Goal: Task Accomplishment & Management: Use online tool/utility

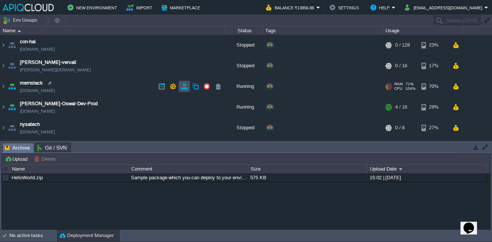
click at [183, 88] on button "button" at bounding box center [184, 86] width 7 height 7
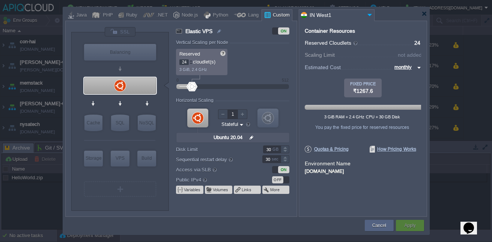
type input "25"
click at [192, 60] on div at bounding box center [191, 60] width 4 height 3
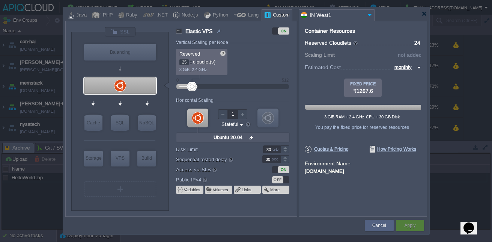
click at [192, 60] on div at bounding box center [191, 60] width 4 height 3
click at [193, 59] on p "29 cloudlet(s)" at bounding box center [201, 61] width 45 height 8
click at [190, 59] on div at bounding box center [191, 60] width 4 height 3
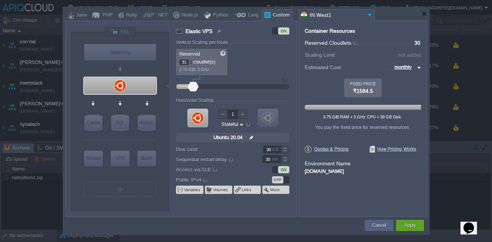
click at [190, 59] on div at bounding box center [191, 60] width 4 height 3
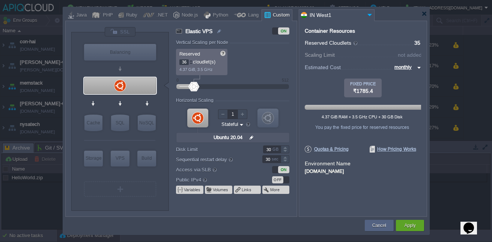
click at [190, 59] on div at bounding box center [191, 60] width 4 height 3
type input "40"
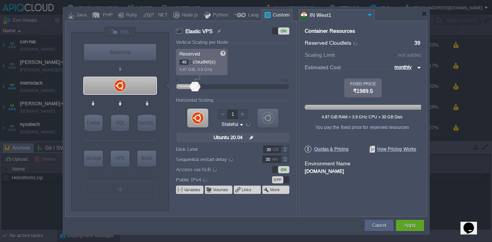
click at [190, 59] on div at bounding box center [191, 60] width 4 height 3
click at [403, 219] on div "Apply" at bounding box center [409, 224] width 17 height 11
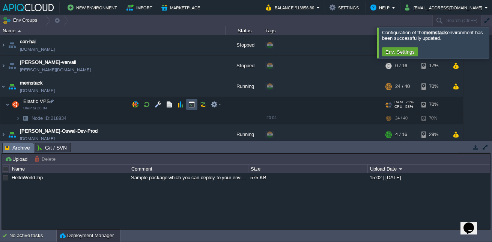
click at [191, 107] on button "button" at bounding box center [191, 104] width 7 height 7
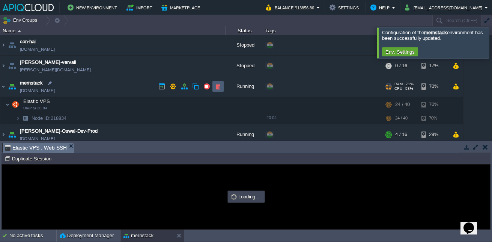
type input "#000000"
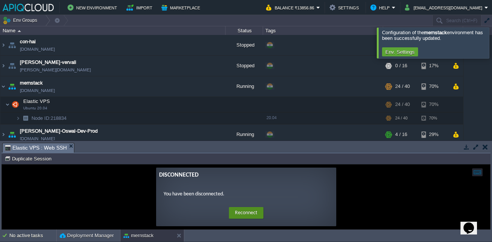
click at [248, 214] on button "Reconnect" at bounding box center [246, 213] width 35 height 12
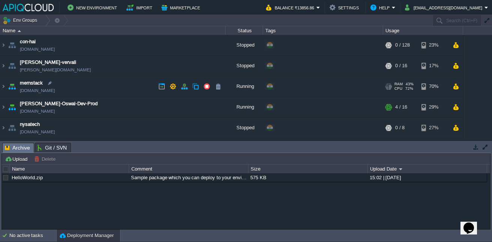
click at [9, 92] on img at bounding box center [12, 86] width 11 height 20
click at [5, 88] on img at bounding box center [3, 86] width 6 height 20
click at [5, 87] on img at bounding box center [3, 86] width 6 height 20
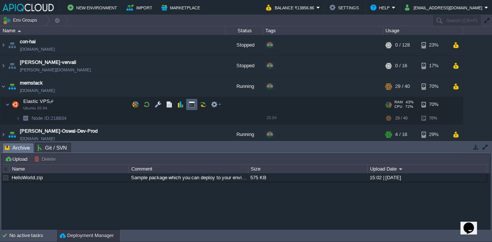
click at [193, 109] on td at bounding box center [191, 104] width 11 height 11
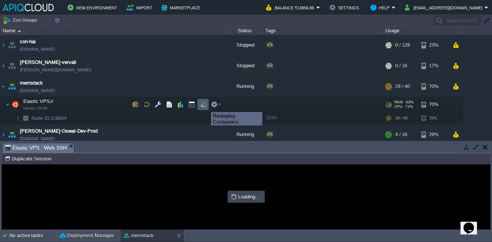
type input "#000000"
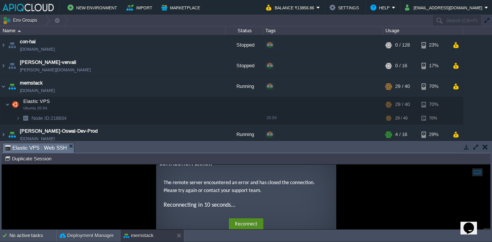
click at [248, 220] on button "Reconnect" at bounding box center [246, 224] width 35 height 12
click at [251, 220] on button "Reconnect" at bounding box center [246, 224] width 35 height 12
click at [204, 87] on button "button" at bounding box center [206, 86] width 7 height 7
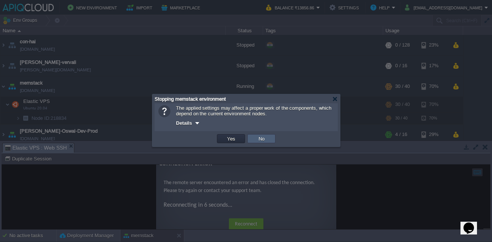
click at [255, 140] on td "No" at bounding box center [261, 138] width 28 height 9
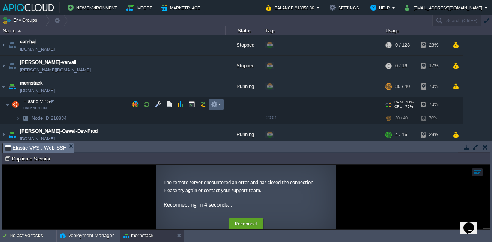
click at [223, 104] on td at bounding box center [216, 104] width 15 height 11
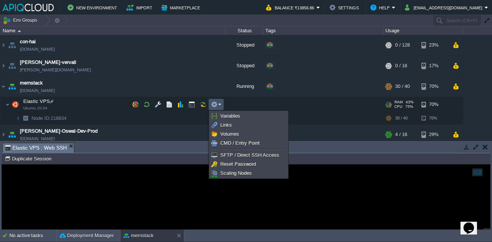
click at [162, 156] on td "Node ID: 218834 Duplicate Session" at bounding box center [245, 158] width 487 height 9
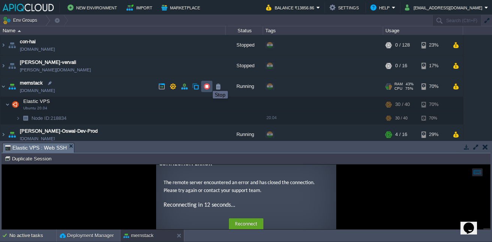
click at [207, 84] on button "button" at bounding box center [206, 86] width 7 height 7
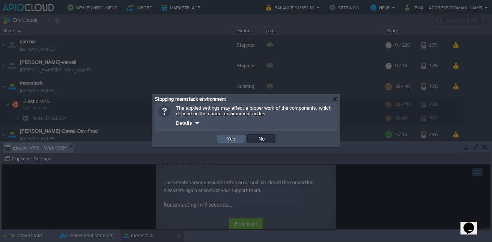
click at [230, 138] on button "Yes" at bounding box center [231, 138] width 13 height 7
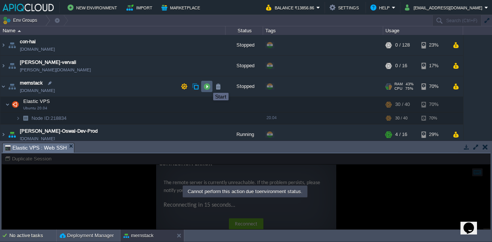
click at [207, 86] on button "button" at bounding box center [206, 86] width 7 height 7
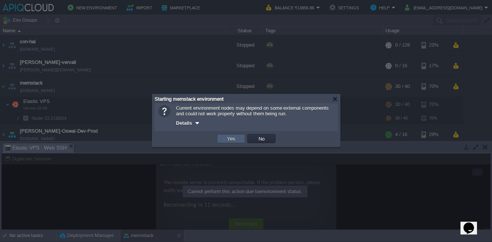
click at [224, 137] on td "Yes" at bounding box center [231, 138] width 28 height 9
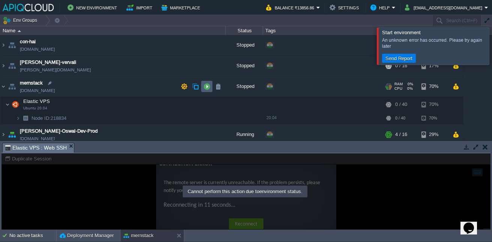
click at [203, 89] on button "button" at bounding box center [206, 86] width 7 height 7
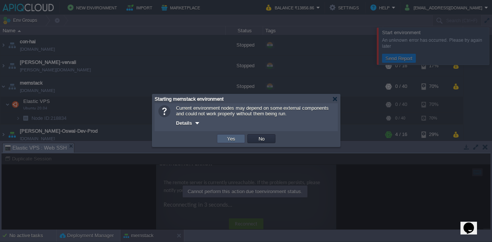
click at [236, 141] on button "Yes" at bounding box center [231, 138] width 13 height 7
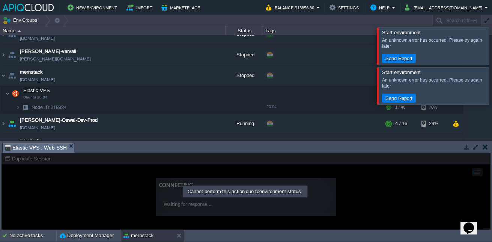
scroll to position [9, 0]
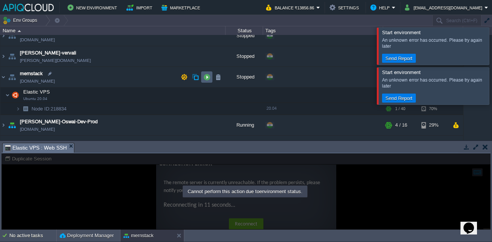
click at [206, 83] on td at bounding box center [206, 76] width 11 height 11
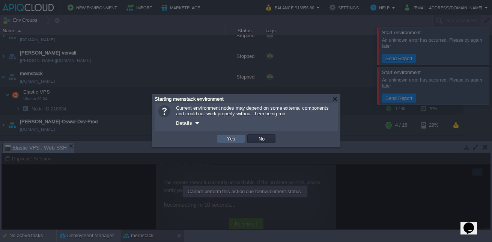
click at [242, 139] on td "Yes" at bounding box center [231, 138] width 28 height 9
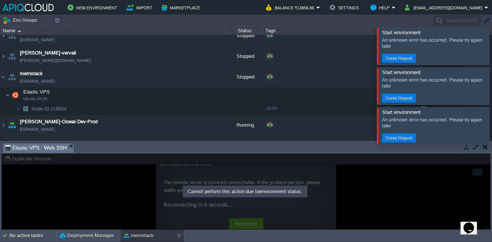
click at [206, 136] on td "nysatech [DOMAIN_NAME]" at bounding box center [112, 145] width 225 height 21
click at [197, 79] on button "button" at bounding box center [195, 77] width 7 height 7
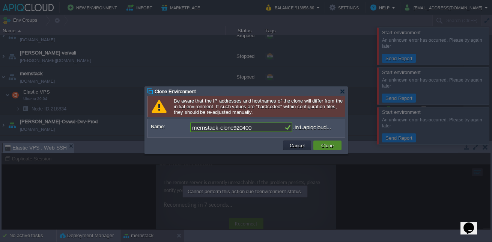
click at [334, 149] on button "Clone" at bounding box center [327, 145] width 17 height 7
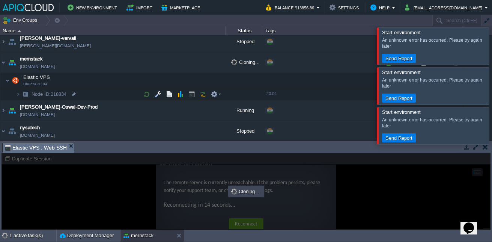
scroll to position [0, 0]
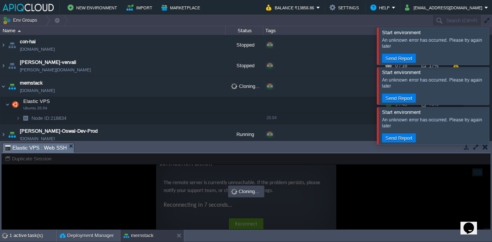
click at [491, 128] on div at bounding box center [501, 125] width 0 height 37
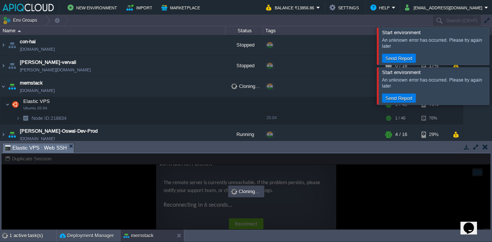
click at [477, 80] on div "An unknown error has occurred. Please try again later" at bounding box center [434, 83] width 105 height 12
click at [491, 81] on div at bounding box center [501, 85] width 0 height 37
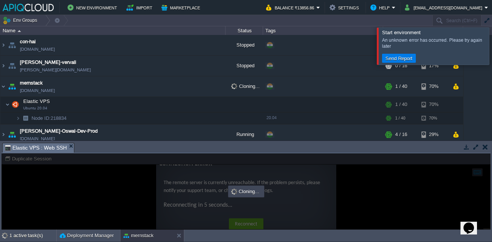
click at [491, 42] on div at bounding box center [501, 45] width 0 height 37
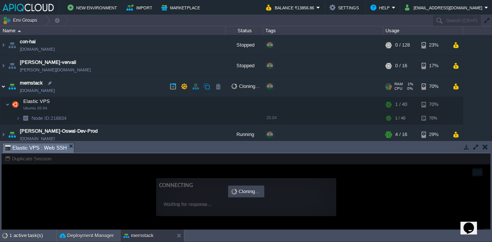
click at [3, 85] on img at bounding box center [3, 86] width 6 height 20
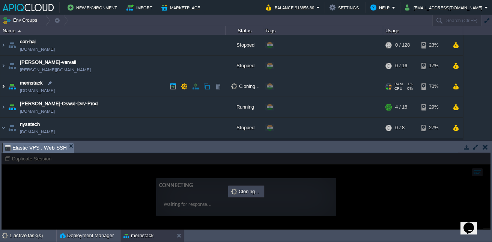
click at [3, 85] on img at bounding box center [3, 86] width 6 height 20
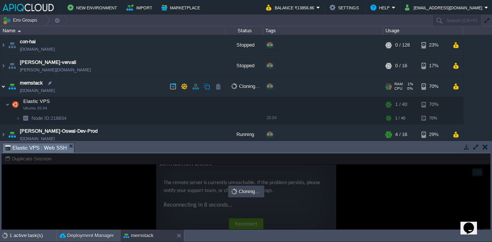
click at [4, 87] on img at bounding box center [3, 86] width 6 height 20
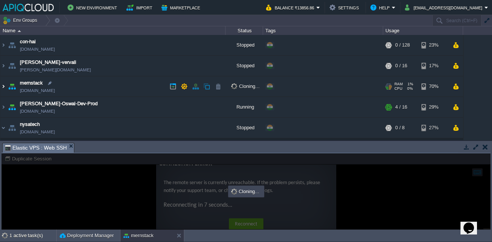
click at [4, 87] on img at bounding box center [3, 86] width 6 height 20
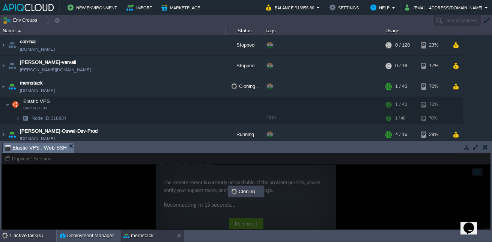
click at [15, 238] on div "1 active task(s)" at bounding box center [32, 235] width 47 height 12
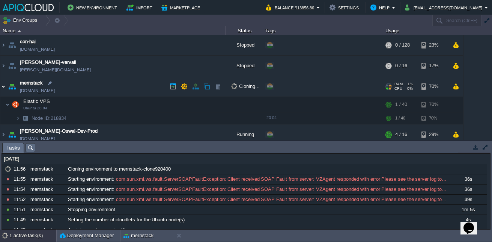
click at [5, 87] on img at bounding box center [3, 86] width 6 height 20
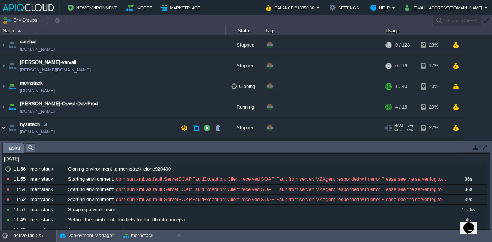
click at [3, 127] on img at bounding box center [3, 127] width 6 height 20
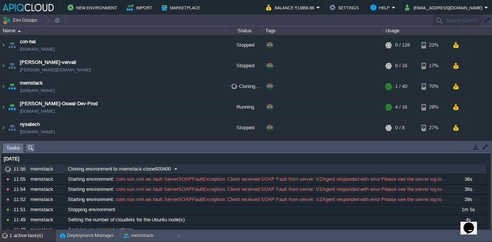
click at [173, 168] on span at bounding box center [176, 168] width 10 height 7
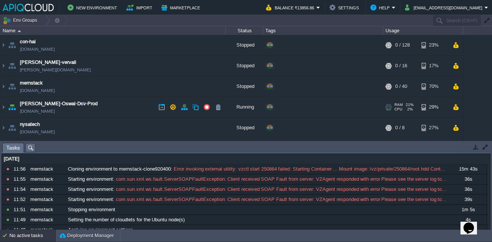
scroll to position [39, 0]
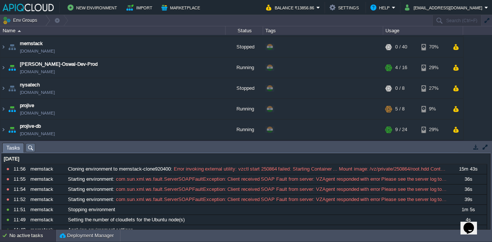
click at [25, 231] on div "No active tasks" at bounding box center [32, 235] width 47 height 12
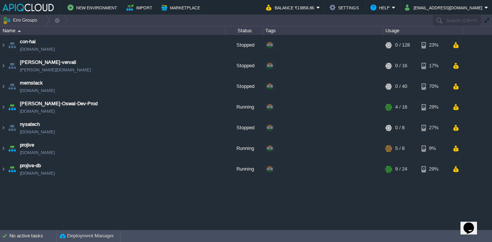
scroll to position [0, 0]
click at [207, 90] on td at bounding box center [206, 86] width 11 height 11
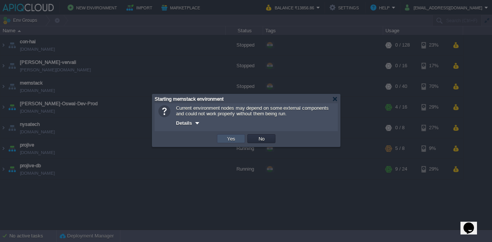
click at [234, 140] on button "Yes" at bounding box center [231, 138] width 13 height 7
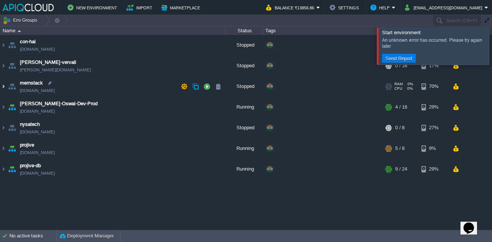
click at [3, 83] on img at bounding box center [3, 86] width 6 height 20
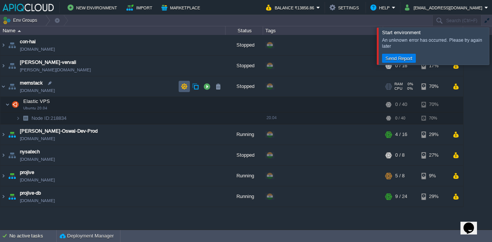
click at [186, 92] on td at bounding box center [184, 86] width 11 height 11
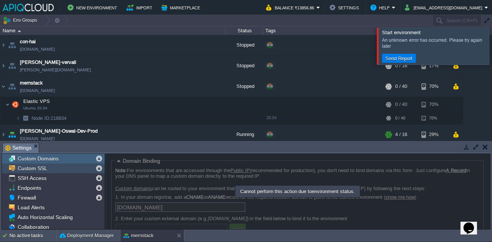
click at [53, 167] on div "Custom SSL" at bounding box center [53, 168] width 103 height 10
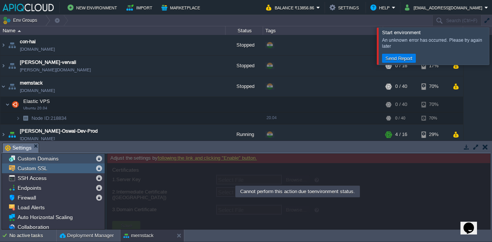
click at [53, 159] on span "Custom Domains" at bounding box center [38, 158] width 44 height 7
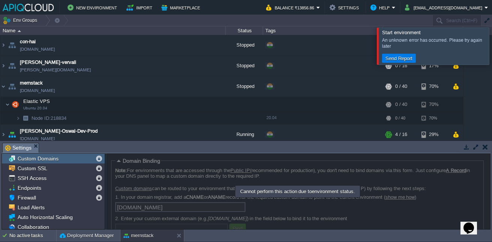
scroll to position [67, 0]
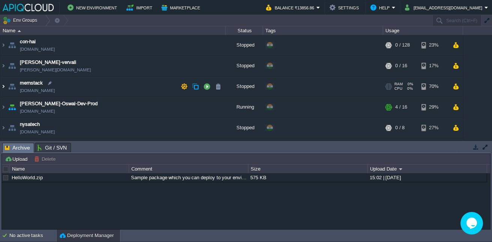
click at [2, 88] on img at bounding box center [3, 86] width 6 height 20
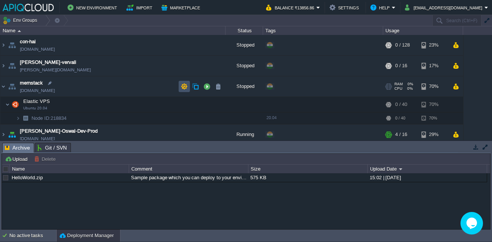
click at [181, 88] on button "button" at bounding box center [184, 86] width 7 height 7
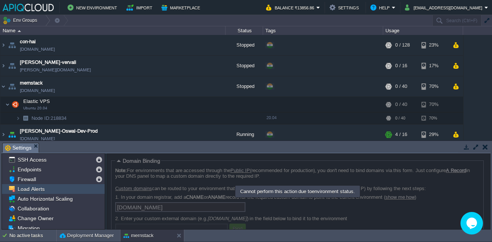
scroll to position [42, 0]
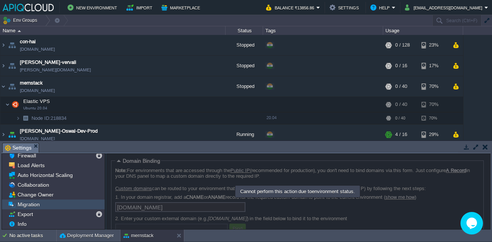
click at [47, 207] on div "Migration" at bounding box center [53, 204] width 103 height 10
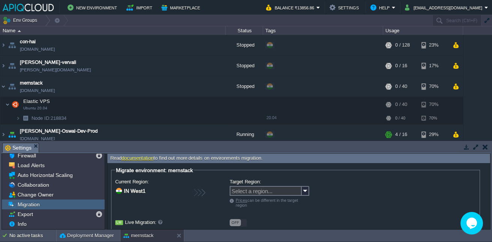
scroll to position [29, 0]
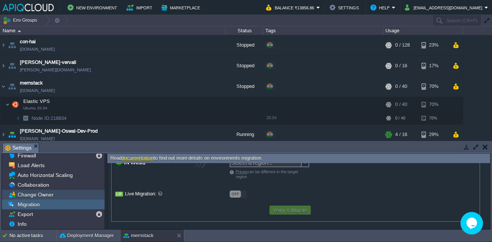
click at [72, 198] on div "Change Owner" at bounding box center [53, 194] width 103 height 10
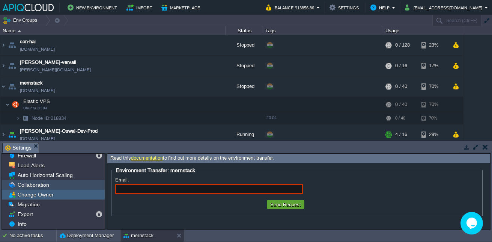
click at [59, 189] on div "Collaboration" at bounding box center [53, 185] width 103 height 10
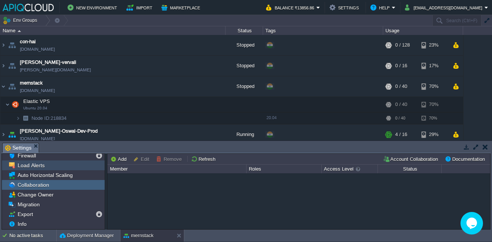
click at [60, 169] on div "Load Alerts" at bounding box center [53, 165] width 103 height 10
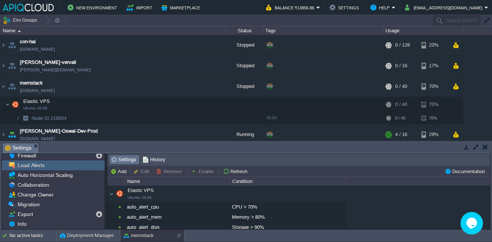
drag, startPoint x: 60, startPoint y: 173, endPoint x: 37, endPoint y: 165, distance: 24.1
click at [37, 165] on span "Load Alerts" at bounding box center [31, 165] width 30 height 7
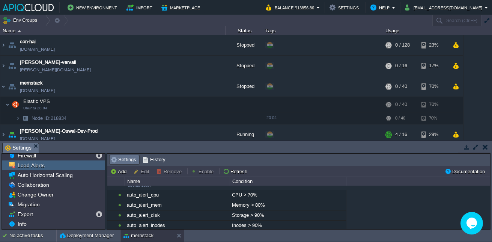
scroll to position [0, 0]
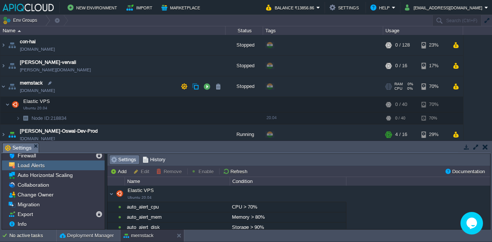
click at [7, 86] on img at bounding box center [12, 86] width 11 height 20
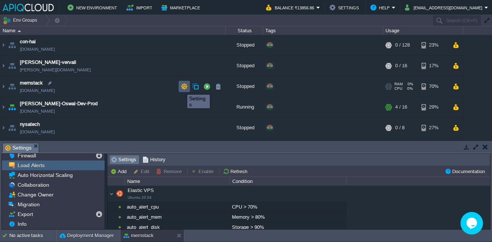
click at [182, 88] on button "button" at bounding box center [184, 86] width 7 height 7
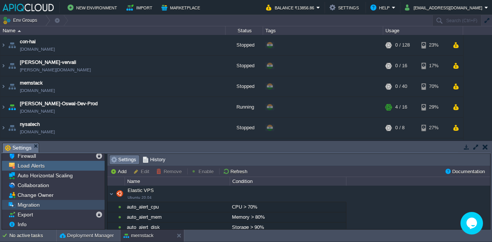
scroll to position [42, 0]
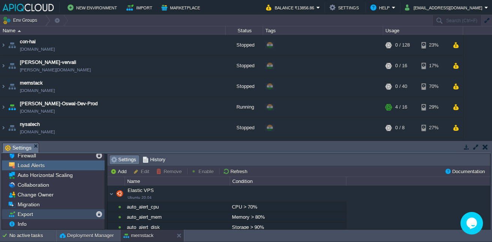
click at [48, 213] on div "Export" at bounding box center [53, 214] width 103 height 10
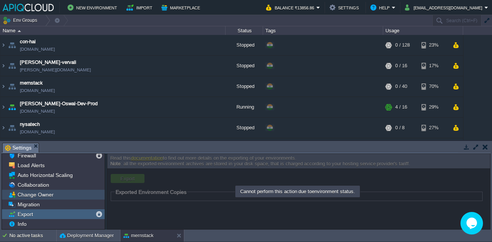
scroll to position [0, 0]
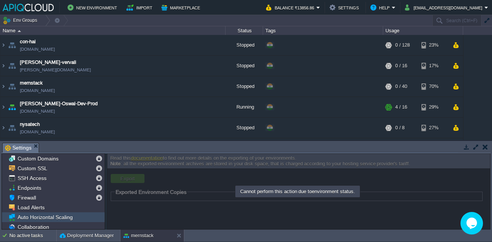
click at [74, 215] on div "Auto Horizontal Scaling" at bounding box center [53, 217] width 103 height 10
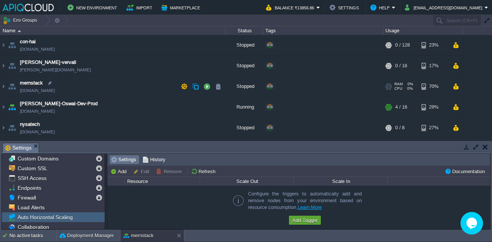
scroll to position [1, 0]
click at [8, 84] on img at bounding box center [12, 85] width 11 height 20
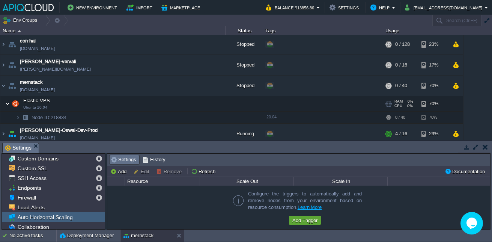
click at [5, 107] on img at bounding box center [7, 103] width 5 height 15
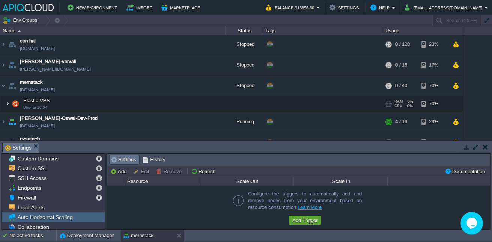
click at [5, 107] on img at bounding box center [7, 103] width 5 height 15
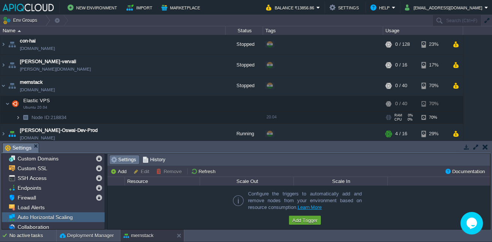
click at [15, 119] on td "Node ID: 218834" at bounding box center [112, 117] width 225 height 12
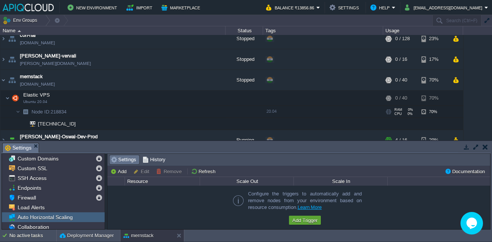
scroll to position [0, 0]
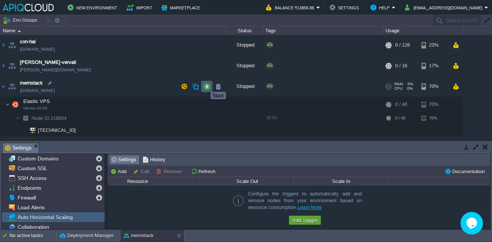
click at [205, 85] on button "button" at bounding box center [206, 86] width 7 height 7
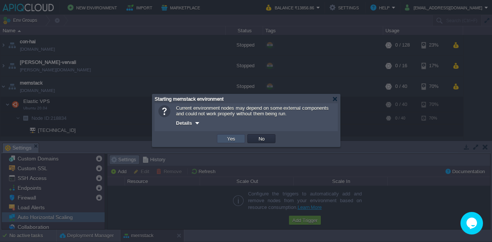
click at [236, 142] on button "Yes" at bounding box center [231, 138] width 13 height 7
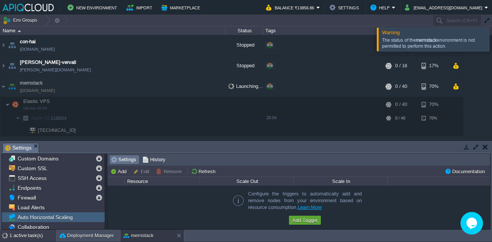
click at [24, 230] on div "1 active task(s)" at bounding box center [32, 235] width 47 height 12
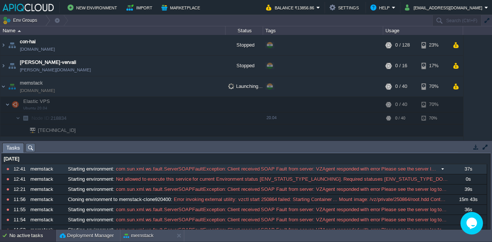
click at [152, 168] on span "com.sun.xml.ws.fault.ServerSOAPFaultException: Client received SOAP Fault from …" at bounding box center [275, 168] width 323 height 7
click at [137, 168] on span "com.sun.xml.ws.fault.ServerSOAPFaultException: Client received SOAP Fault from …" at bounding box center [275, 168] width 323 height 7
click at [437, 166] on span at bounding box center [442, 168] width 10 height 7
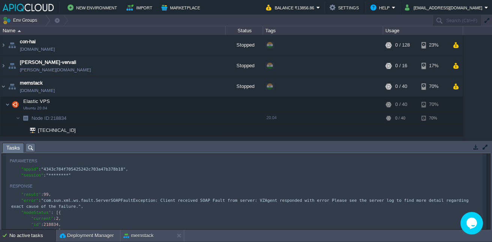
scroll to position [25, 0]
click at [3, 85] on img at bounding box center [3, 86] width 6 height 20
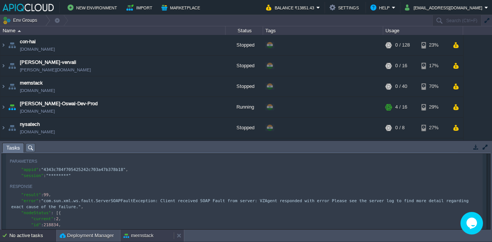
click at [151, 234] on button "mernstack" at bounding box center [138, 235] width 30 height 8
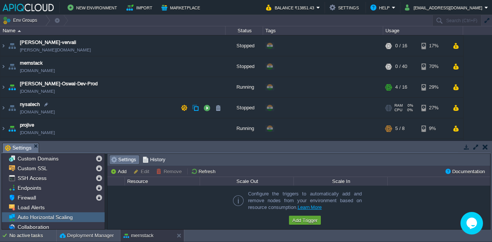
scroll to position [0, 0]
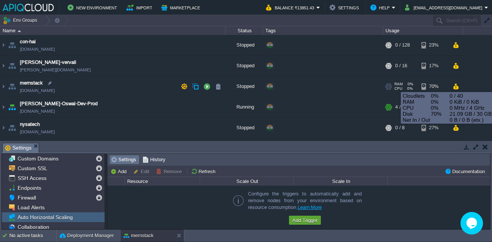
click at [427, 87] on div "70%" at bounding box center [433, 86] width 24 height 20
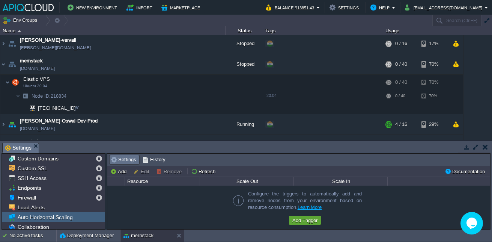
scroll to position [21, 0]
click at [39, 231] on div "No active tasks" at bounding box center [32, 235] width 47 height 12
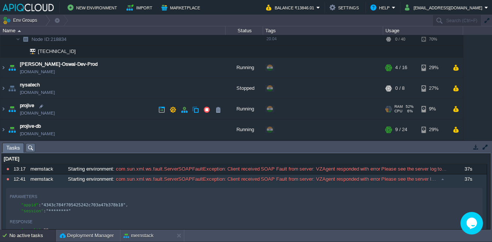
scroll to position [79, 0]
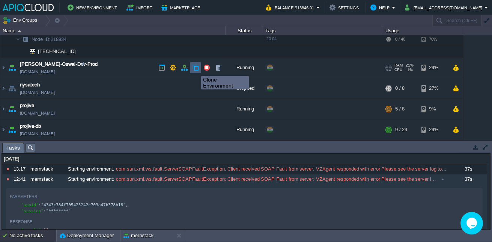
click at [195, 69] on button "button" at bounding box center [195, 67] width 7 height 7
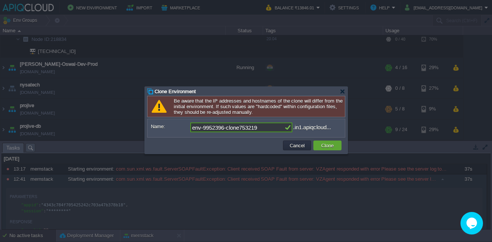
drag, startPoint x: 263, startPoint y: 127, endPoint x: 142, endPoint y: 118, distance: 121.1
click at [142, 118] on body "New Environment Import Marketplace Bonus ₹0.00 Upgrade Account Balance ₹13846.0…" at bounding box center [246, 121] width 492 height 242
type input "mern-new"
click at [331, 145] on button "Clone" at bounding box center [327, 145] width 17 height 7
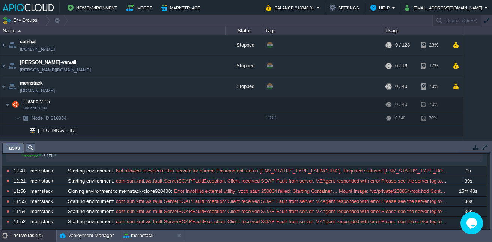
scroll to position [134, 0]
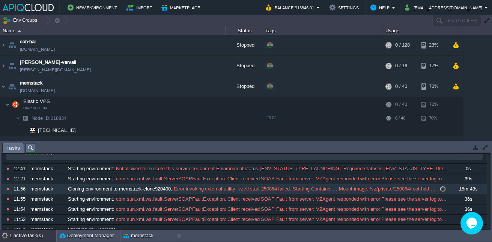
click at [437, 192] on span at bounding box center [442, 188] width 10 height 7
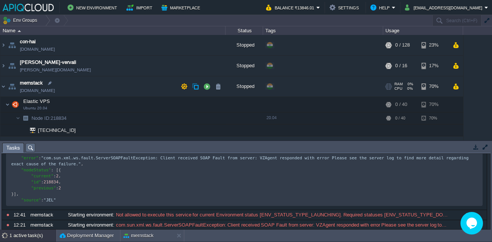
scroll to position [88, 0]
click at [6, 84] on td "mernstack mernstack.in1.apiqcloud.com" at bounding box center [112, 86] width 225 height 21
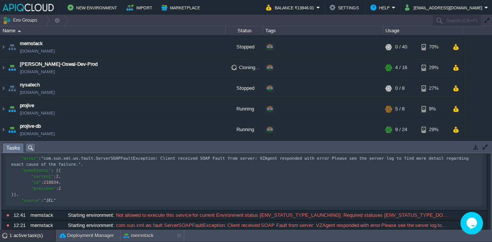
scroll to position [0, 0]
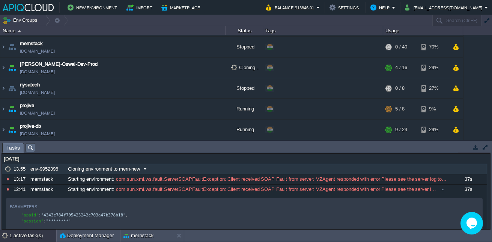
click at [145, 168] on span at bounding box center [145, 168] width 10 height 7
